Goal: Task Accomplishment & Management: Use online tool/utility

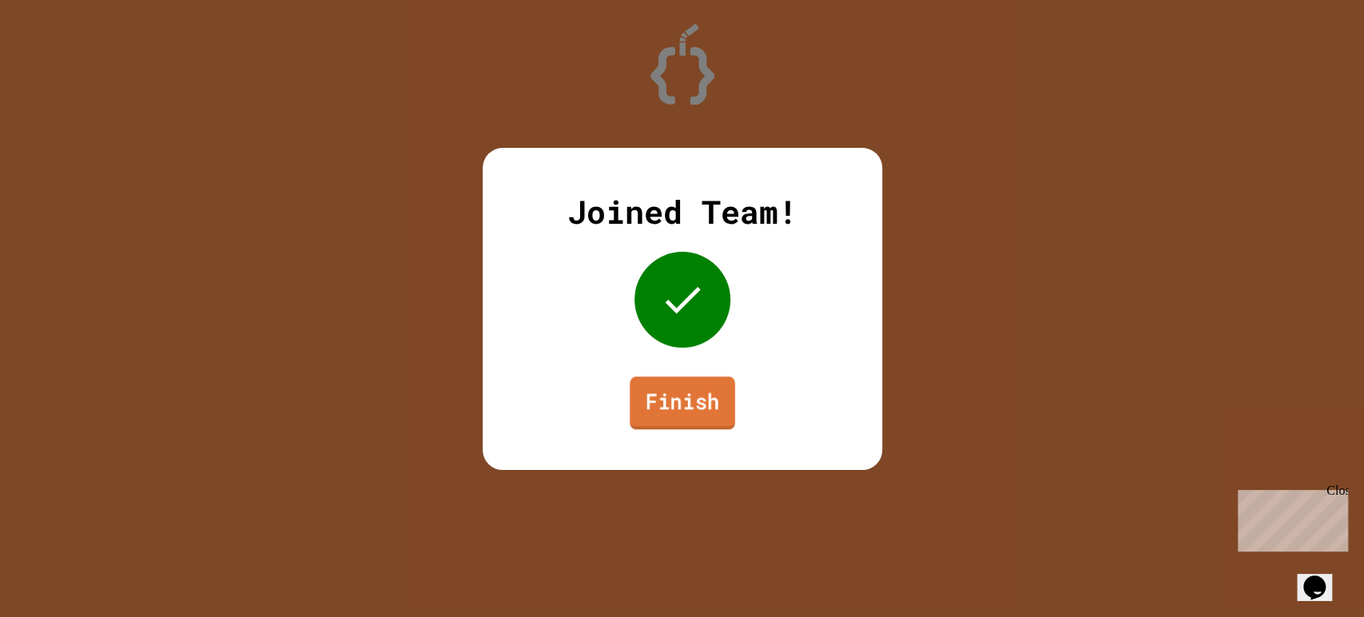
click at [681, 414] on link "Finish" at bounding box center [682, 402] width 105 height 53
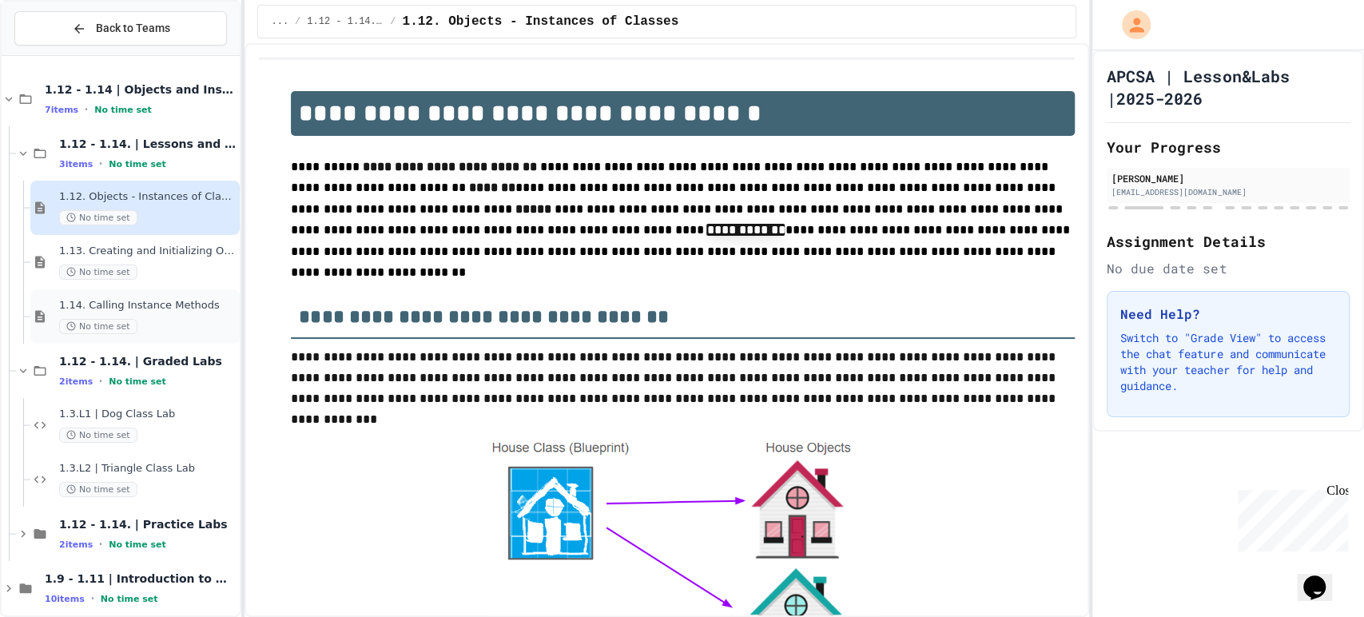
click at [166, 297] on div "1.14. Calling Instance Methods No time set" at bounding box center [134, 316] width 209 height 54
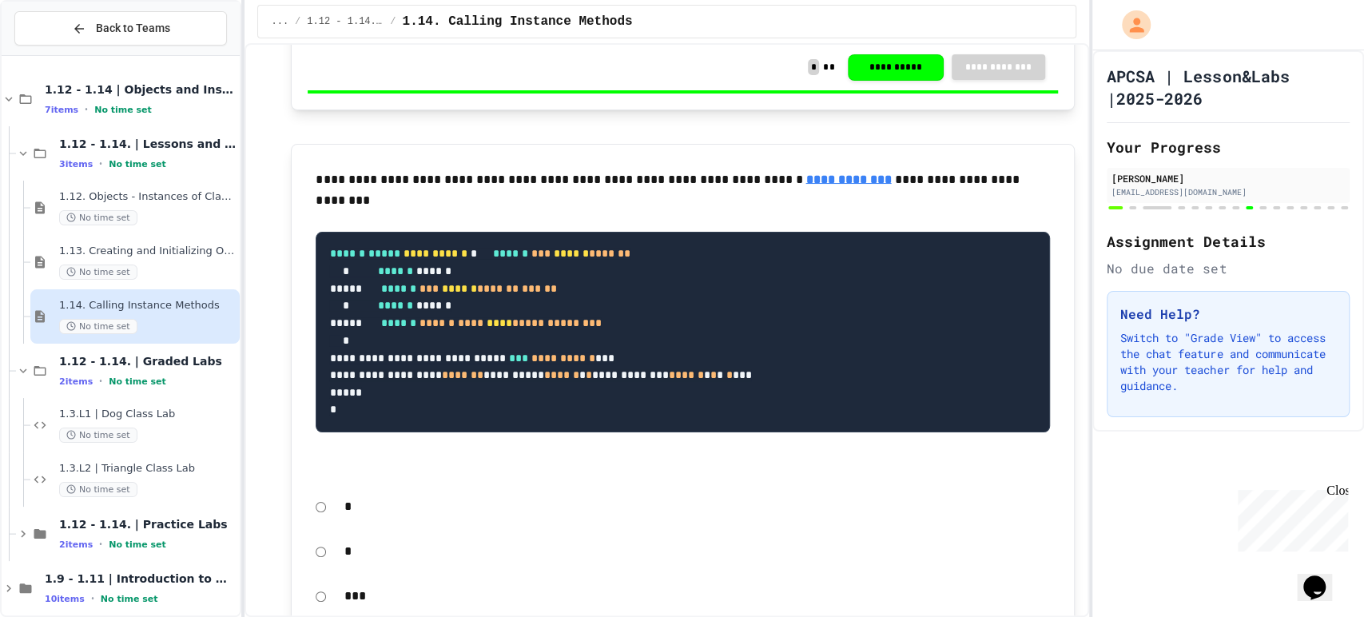
scroll to position [12009, 0]
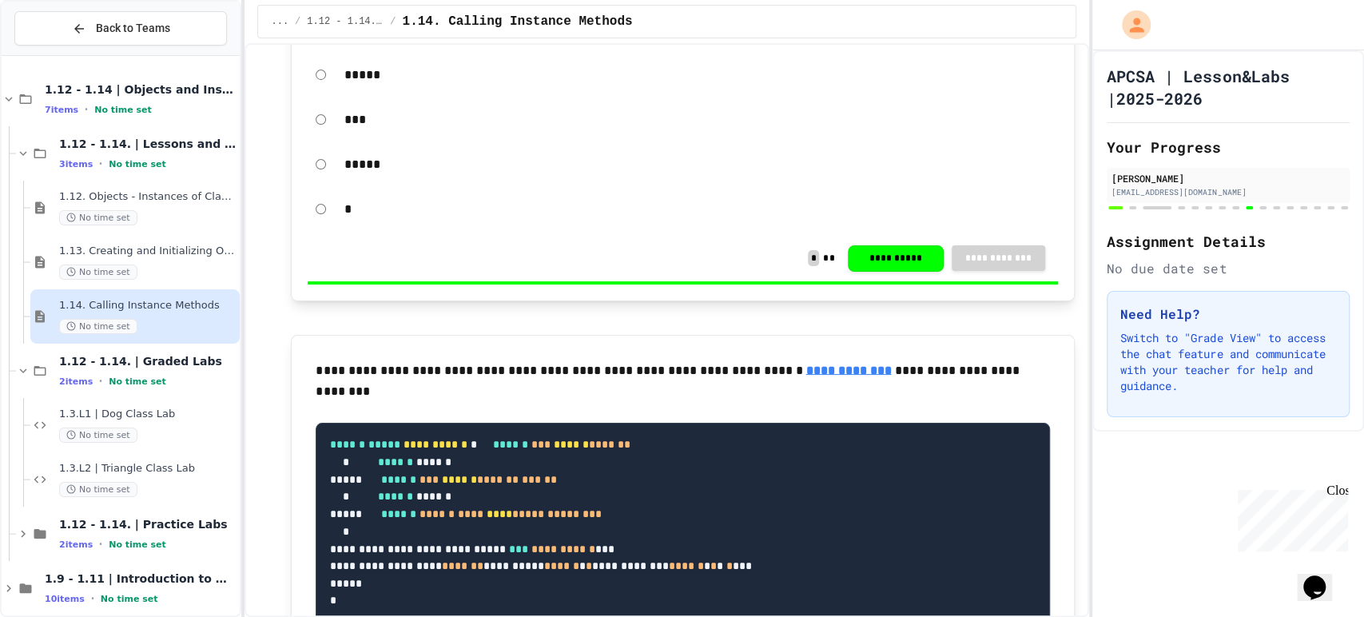
scroll to position [11831, 0]
